Goal: Complete application form: Complete application form

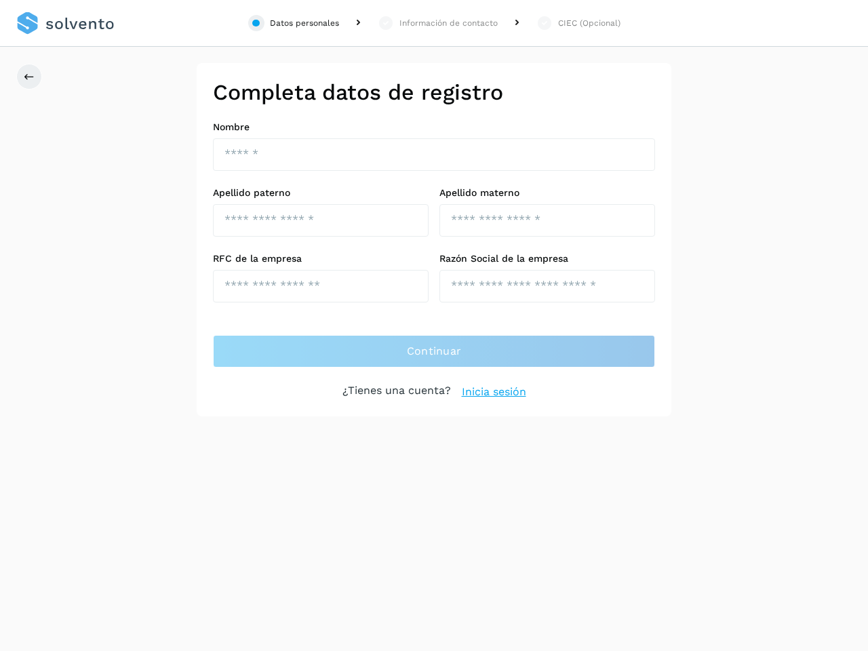
click at [294, 23] on div "Datos personales" at bounding box center [304, 23] width 69 height 12
click at [438, 23] on div "Información de contacto" at bounding box center [449, 23] width 98 height 12
click at [578, 23] on div "CIEC (Opcional)" at bounding box center [589, 23] width 62 height 12
click at [29, 77] on icon at bounding box center [29, 76] width 11 height 11
